Goal: Task Accomplishment & Management: Manage account settings

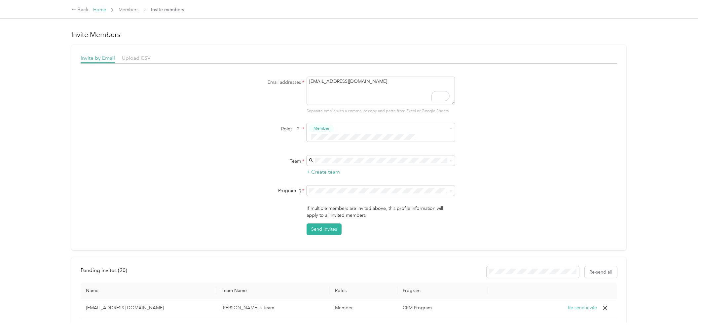
click at [101, 10] on link "Home" at bounding box center [99, 10] width 13 height 6
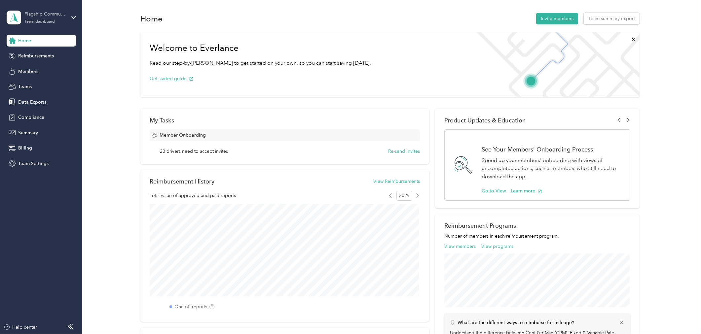
click at [54, 15] on div "Flagship Communities" at bounding box center [44, 14] width 41 height 7
click at [21, 84] on div "Log out" at bounding box center [24, 84] width 25 height 7
